Goal: Task Accomplishment & Management: Complete application form

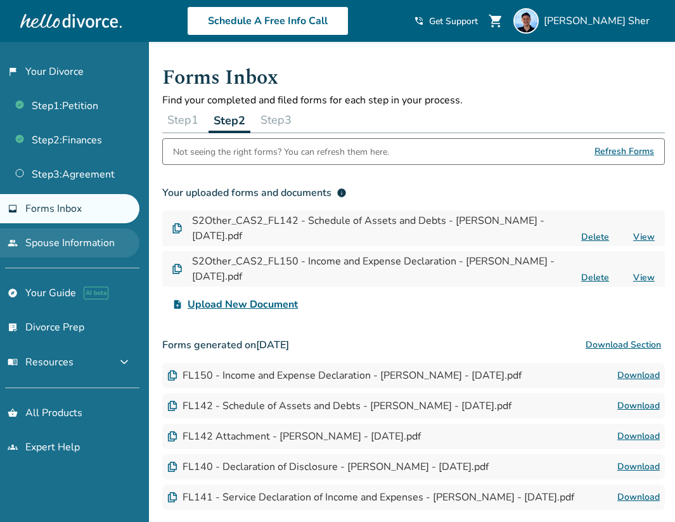
click at [90, 247] on link "people Spouse Information" at bounding box center [69, 242] width 139 height 29
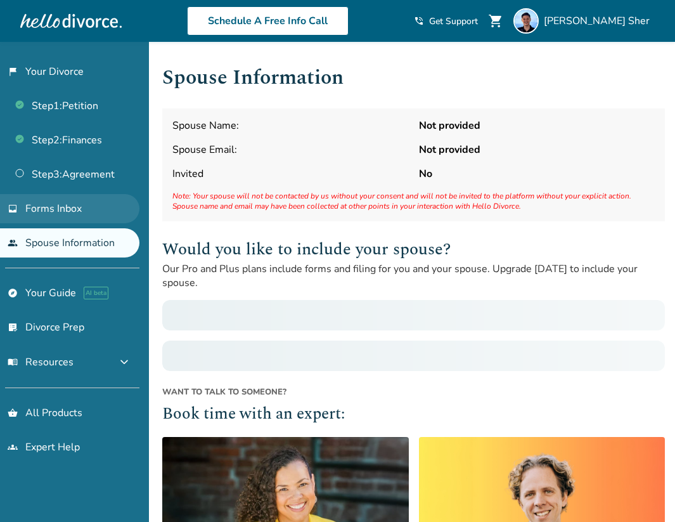
click at [72, 213] on span "Forms Inbox" at bounding box center [53, 209] width 56 height 14
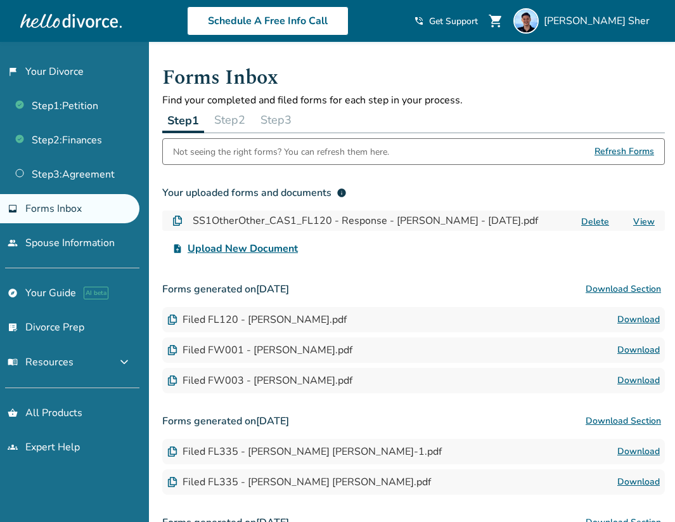
click at [230, 122] on button "Step 2" at bounding box center [229, 119] width 41 height 25
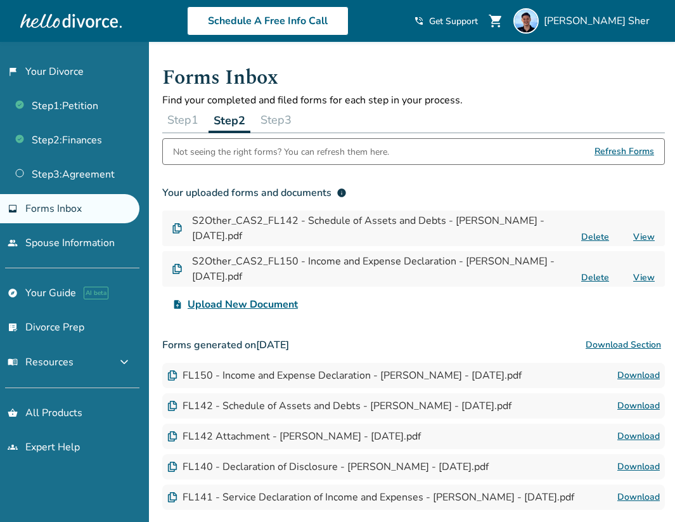
click at [287, 123] on button "Step 3" at bounding box center [275, 119] width 41 height 25
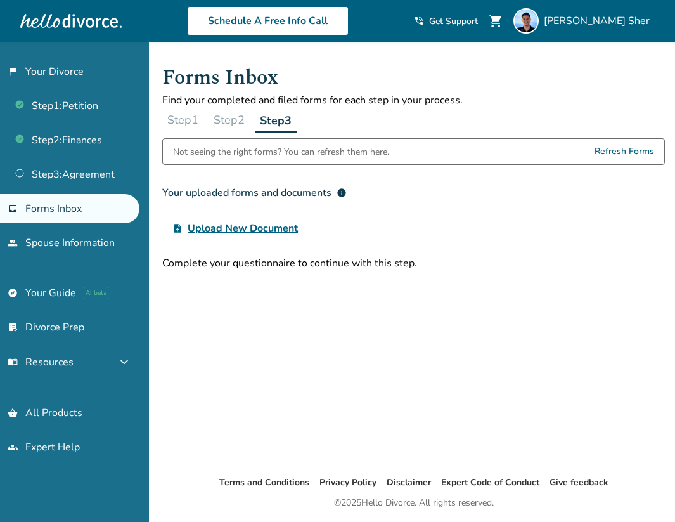
click at [245, 129] on button "Step 2" at bounding box center [229, 119] width 41 height 25
